Goal: Navigation & Orientation: Find specific page/section

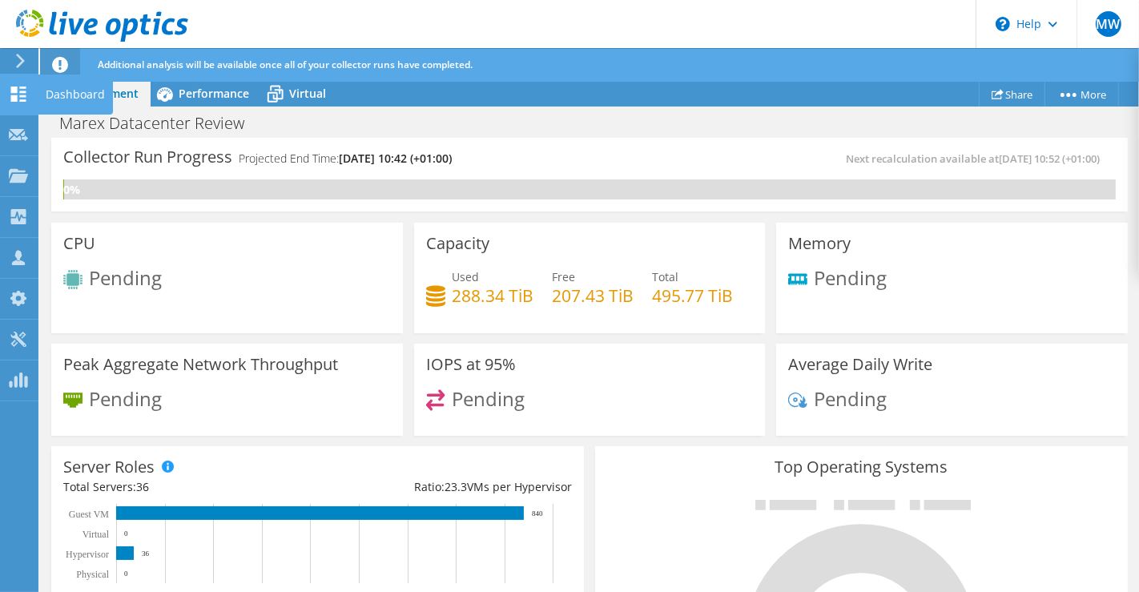
click at [18, 92] on icon at bounding box center [18, 94] width 19 height 15
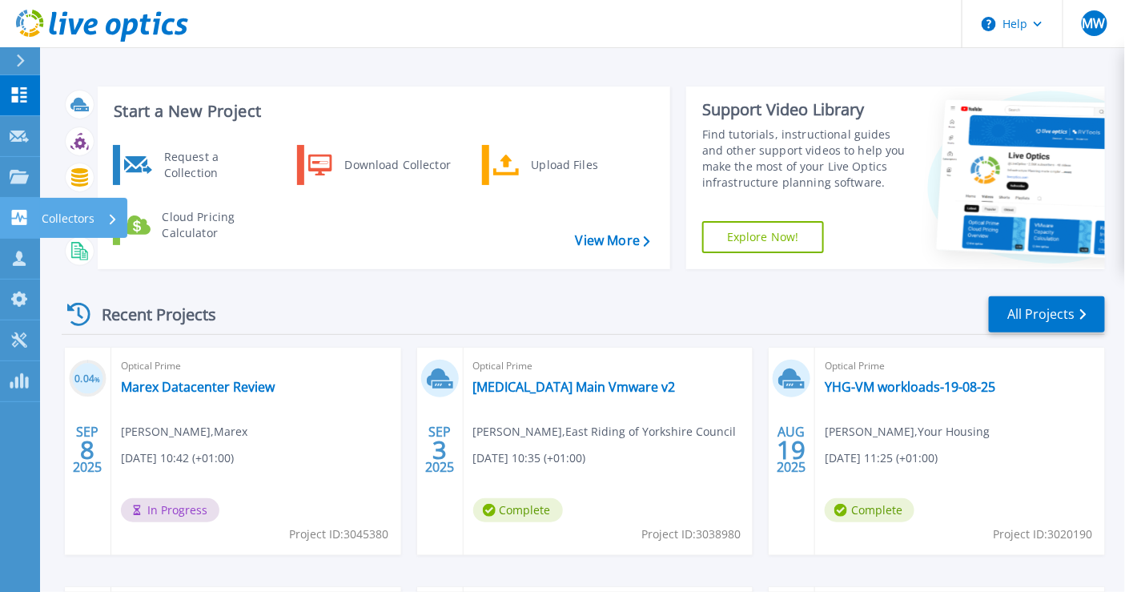
click at [22, 217] on icon at bounding box center [19, 217] width 19 height 15
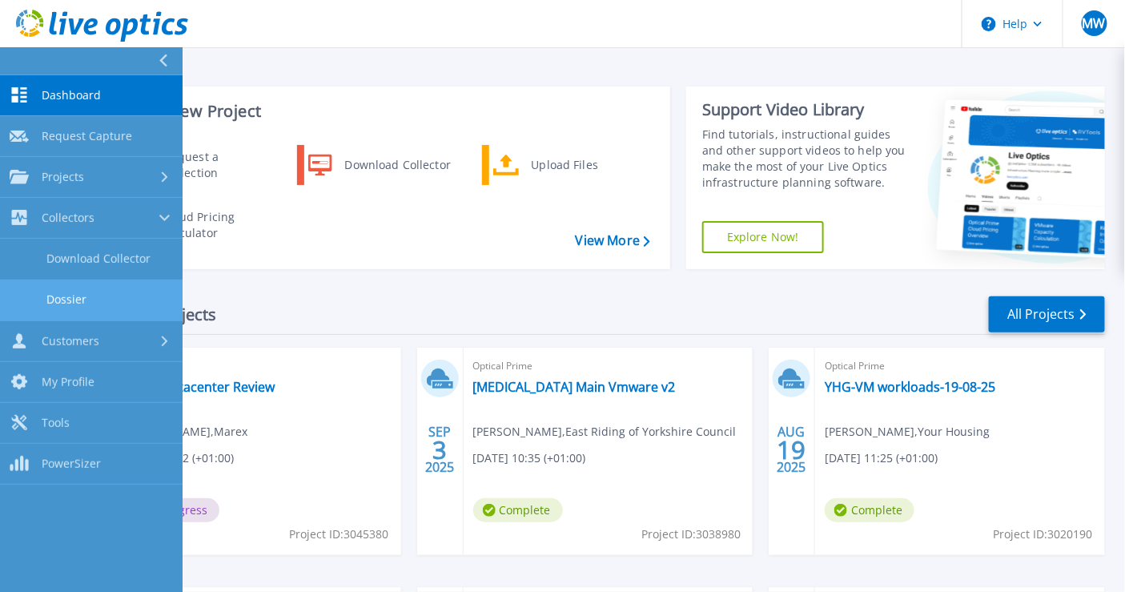
click at [78, 292] on link "Dossier" at bounding box center [91, 300] width 183 height 41
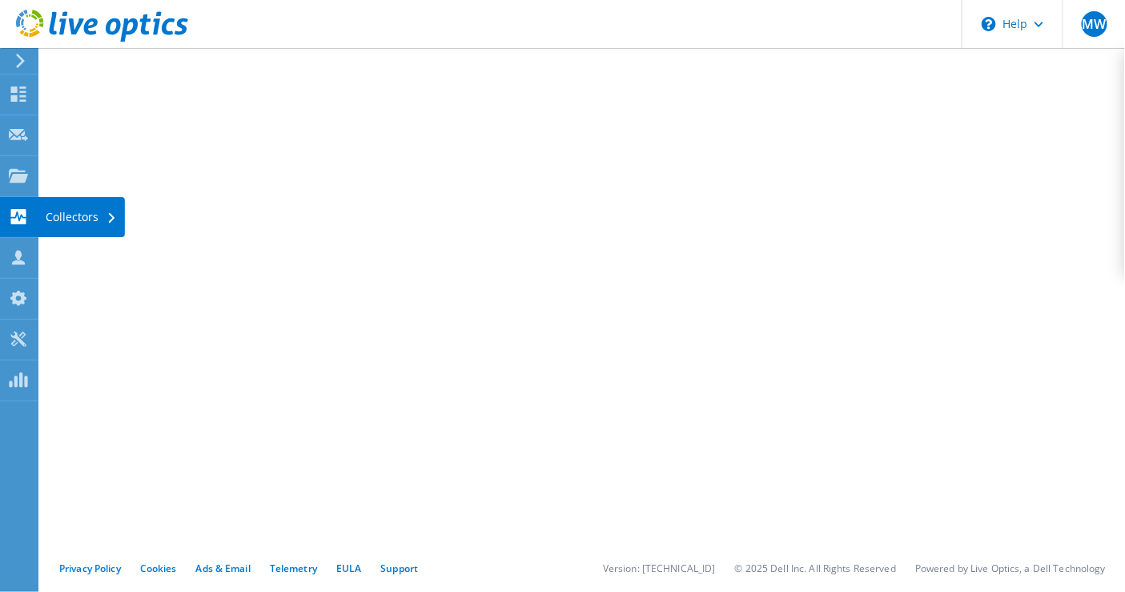
click at [91, 219] on div "Collectors" at bounding box center [81, 217] width 87 height 40
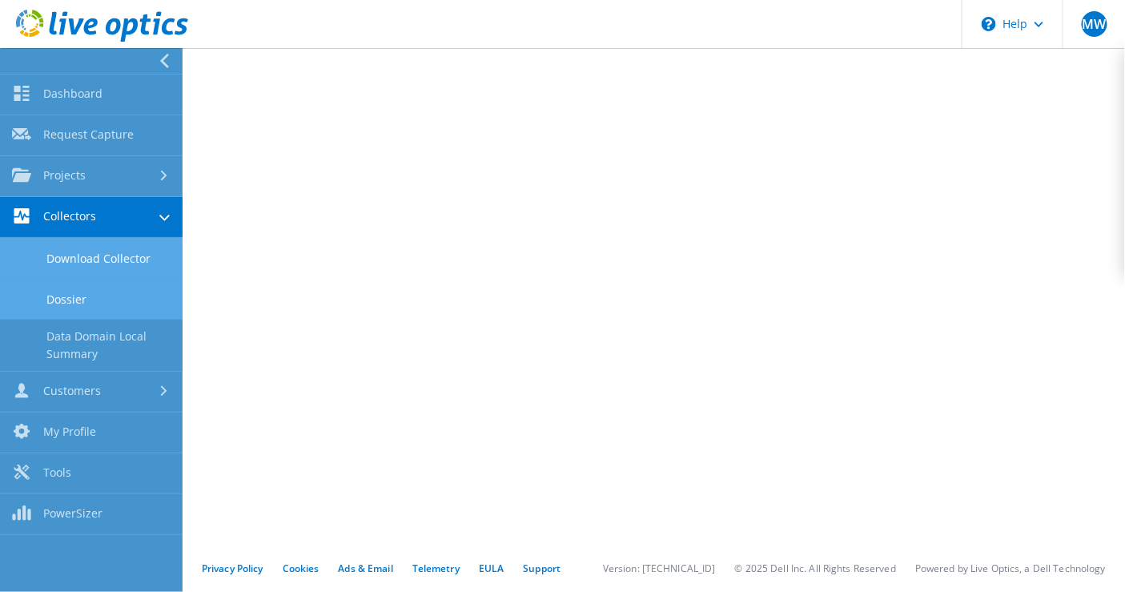
click at [124, 260] on link "Download Collector" at bounding box center [91, 258] width 183 height 41
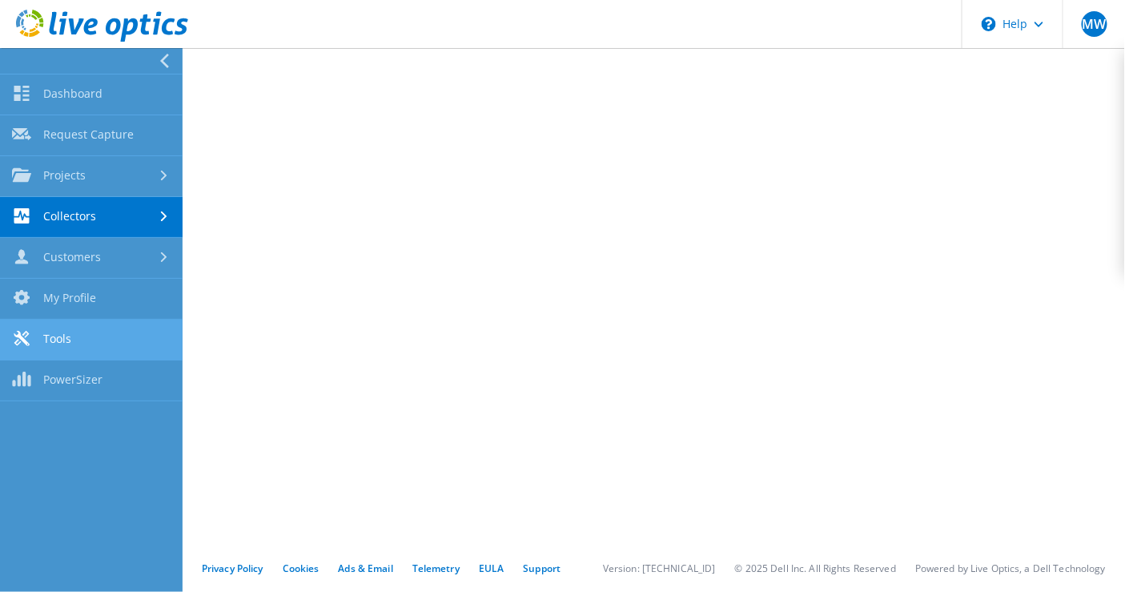
click at [81, 341] on link "Tools" at bounding box center [91, 340] width 183 height 41
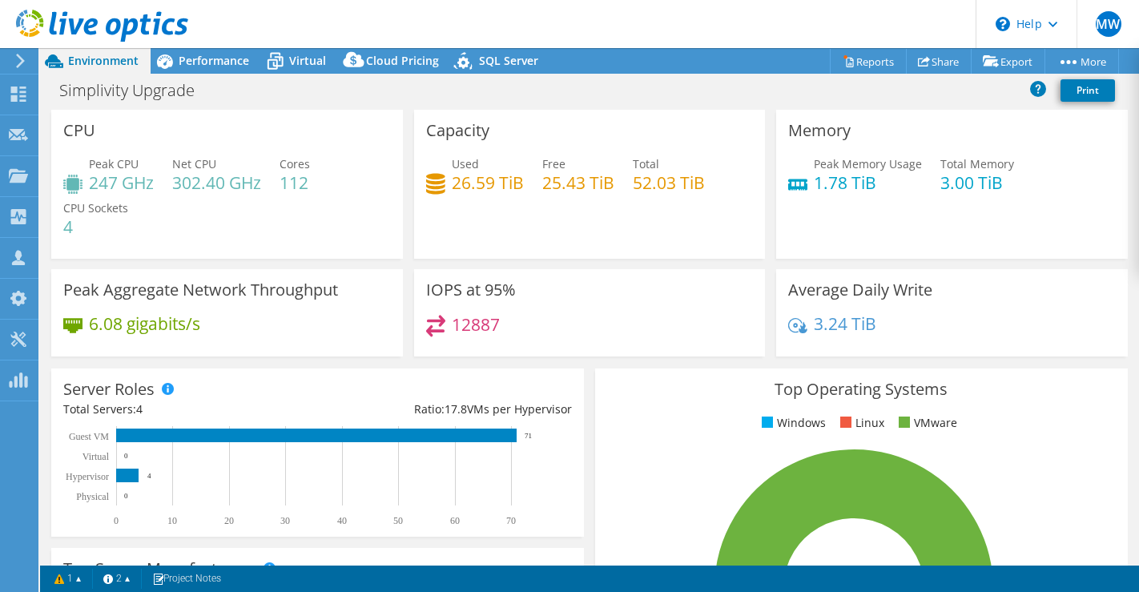
select select "USD"
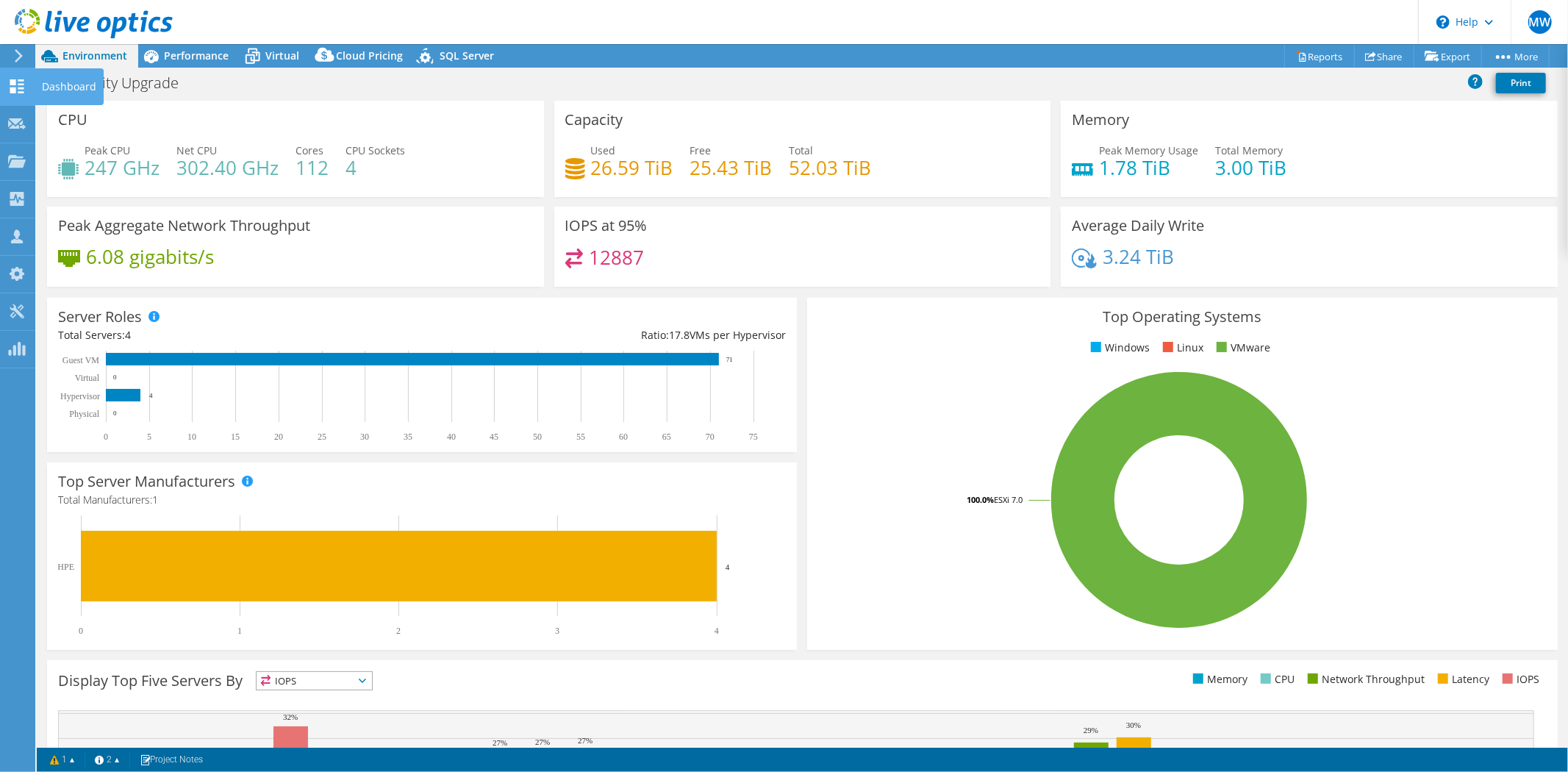
click at [8, 84] on icon at bounding box center [17, 86] width 17 height 14
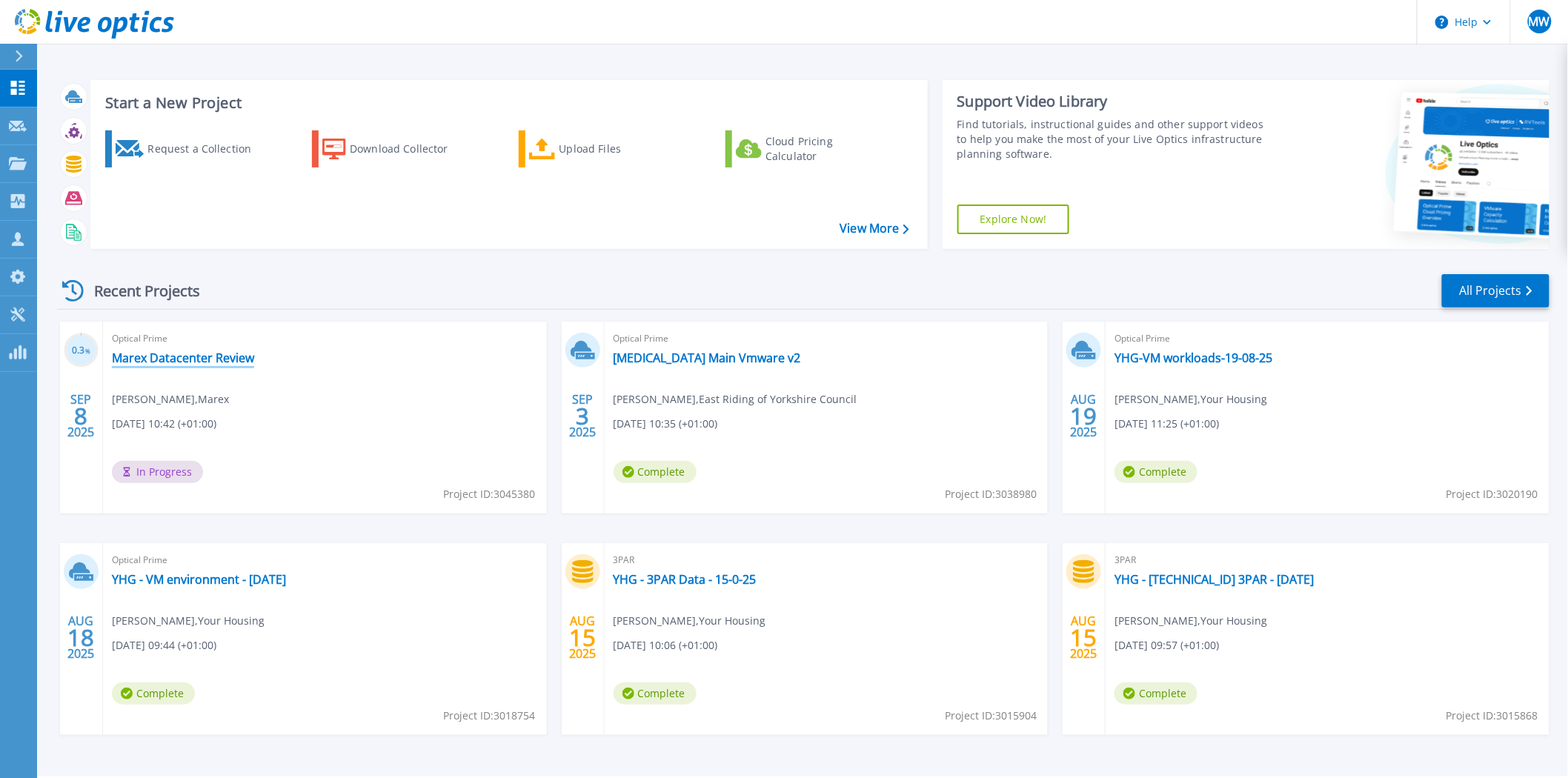
click at [223, 356] on link "Marex Datacenter Review" at bounding box center [183, 358] width 142 height 15
